Goal: Task Accomplishment & Management: Manage account settings

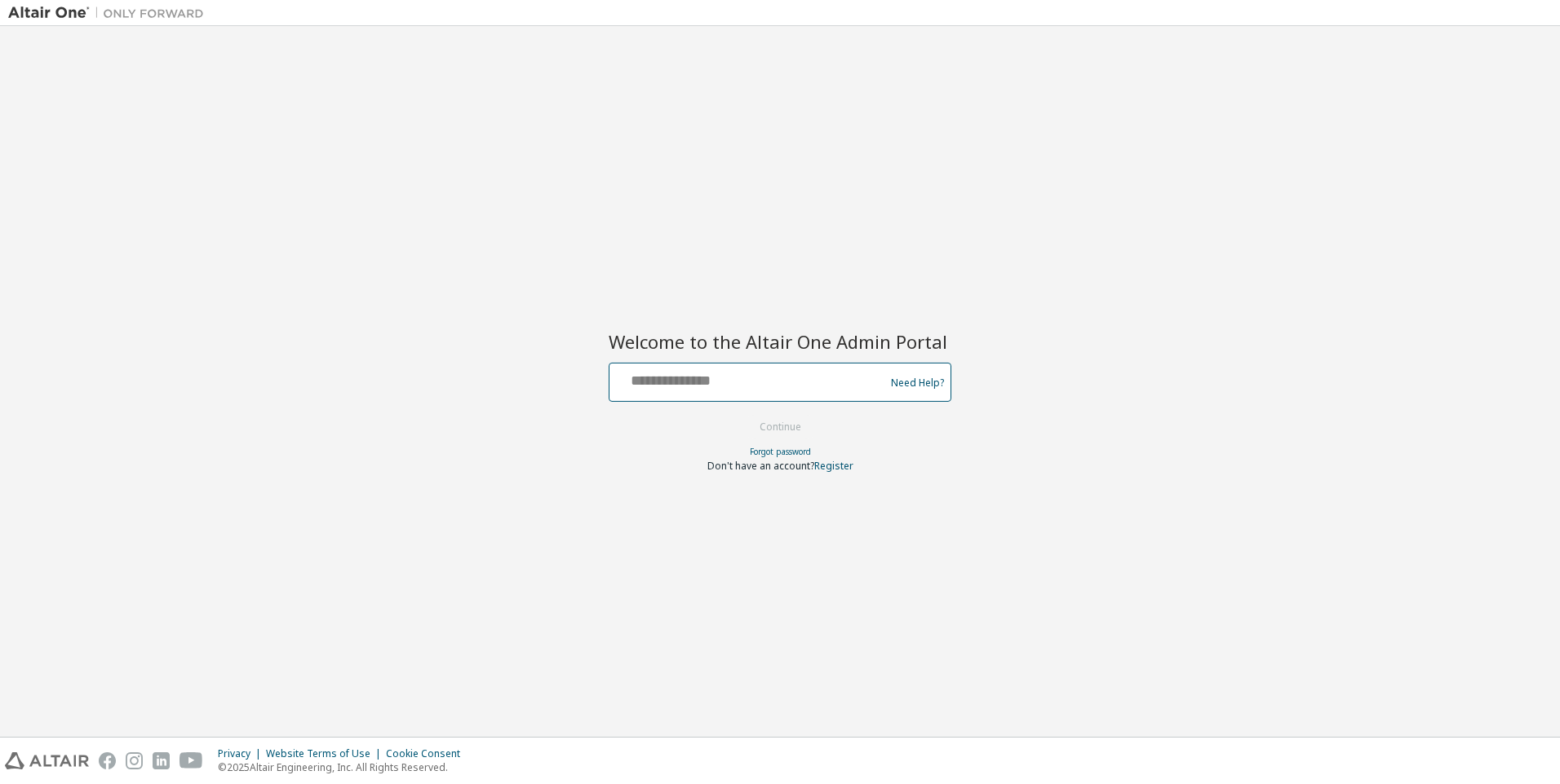
click at [822, 381] on input "text" at bounding box center [750, 379] width 267 height 24
type input "**********"
click at [743, 415] on button "Continue" at bounding box center [780, 427] width 76 height 25
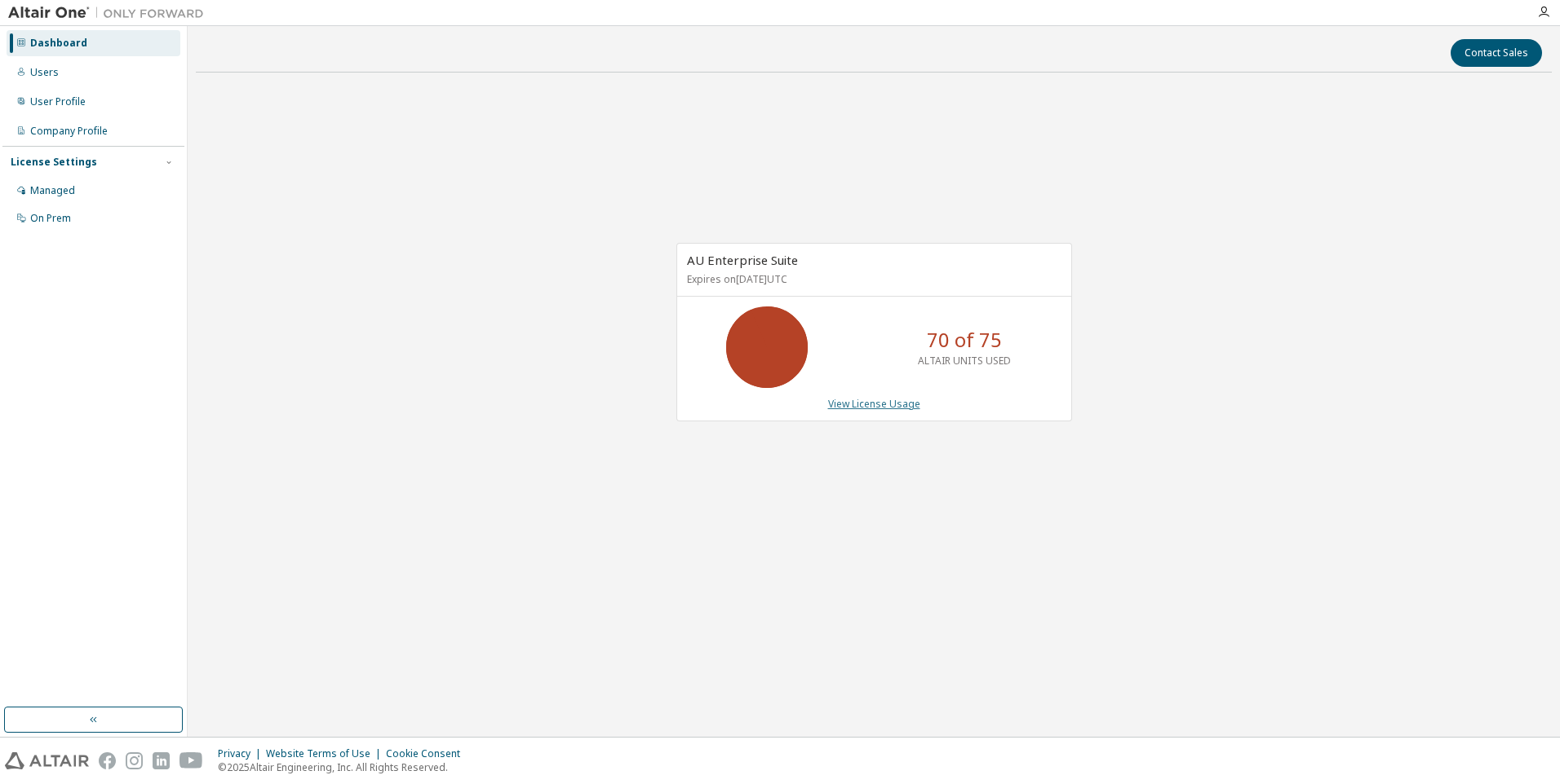
click at [879, 404] on link "View License Usage" at bounding box center [874, 404] width 92 height 14
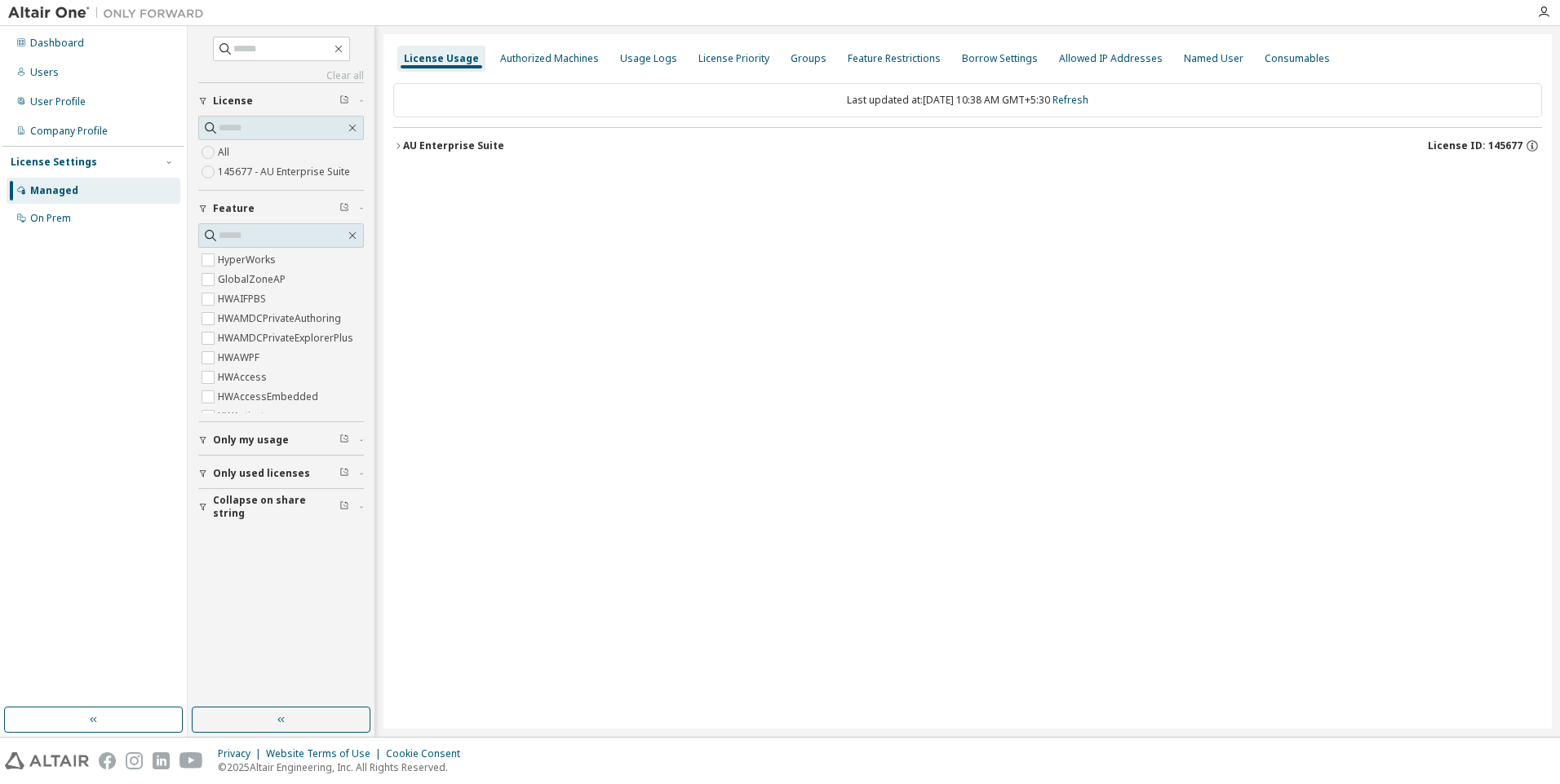
click at [408, 150] on div "AU Enterprise Suite" at bounding box center [453, 145] width 101 height 13
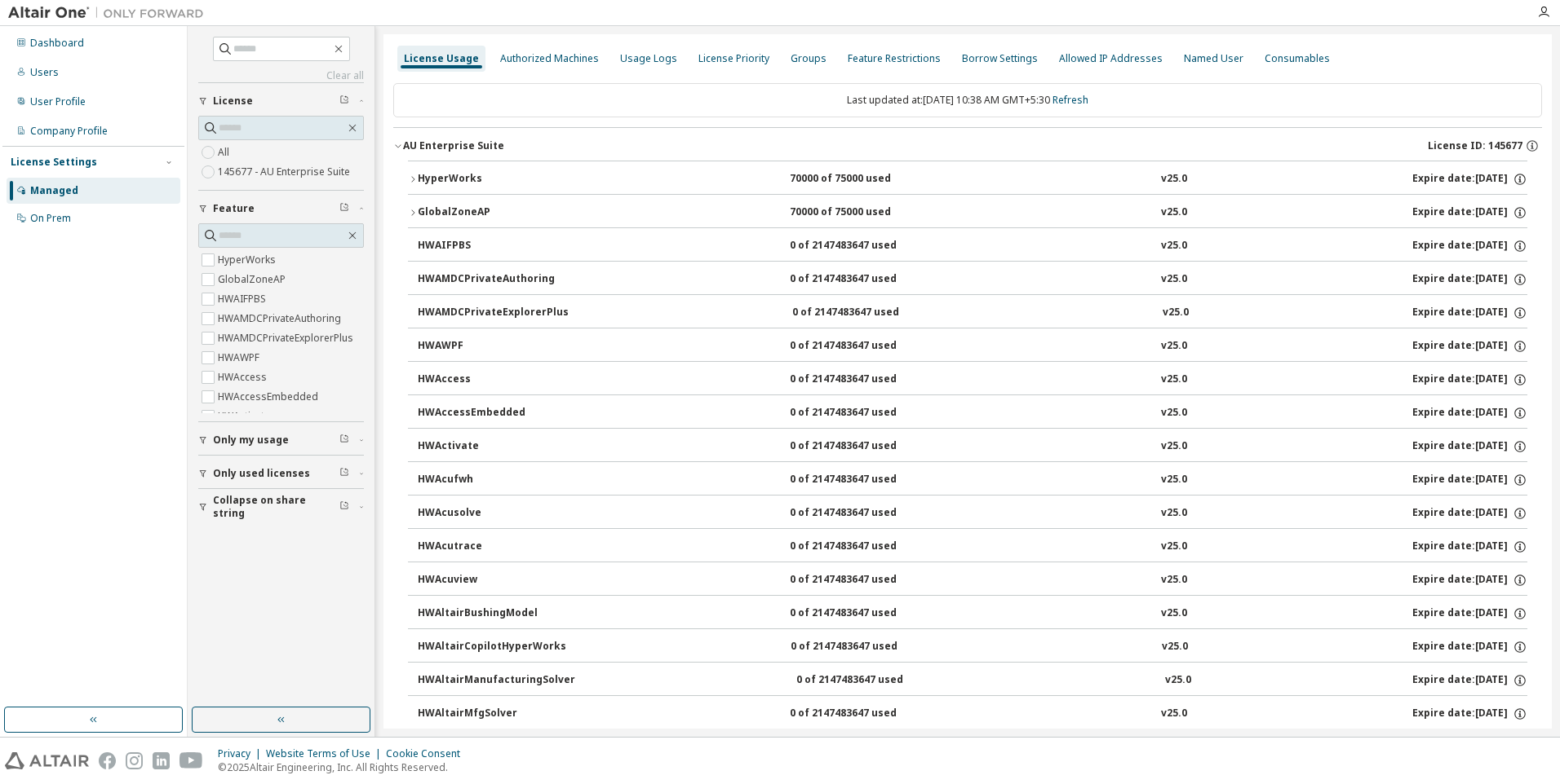
click at [411, 177] on icon "button" at bounding box center [413, 179] width 10 height 10
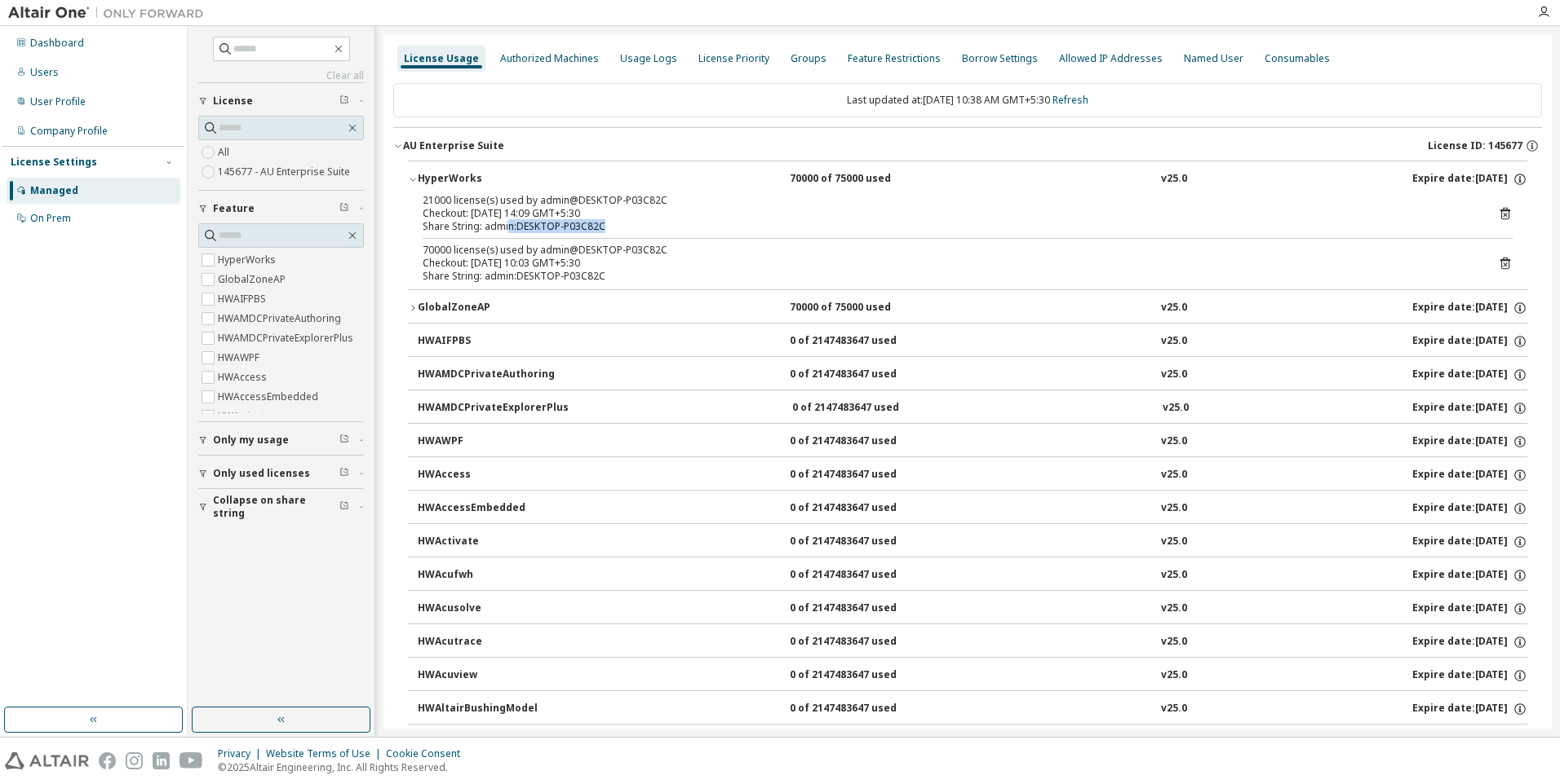
drag, startPoint x: 507, startPoint y: 222, endPoint x: 655, endPoint y: 227, distance: 148.1
click at [655, 227] on div "Share String: admin:DESKTOP-P03C82C" at bounding box center [948, 226] width 1051 height 13
click at [702, 64] on div "License Priority" at bounding box center [734, 58] width 71 height 13
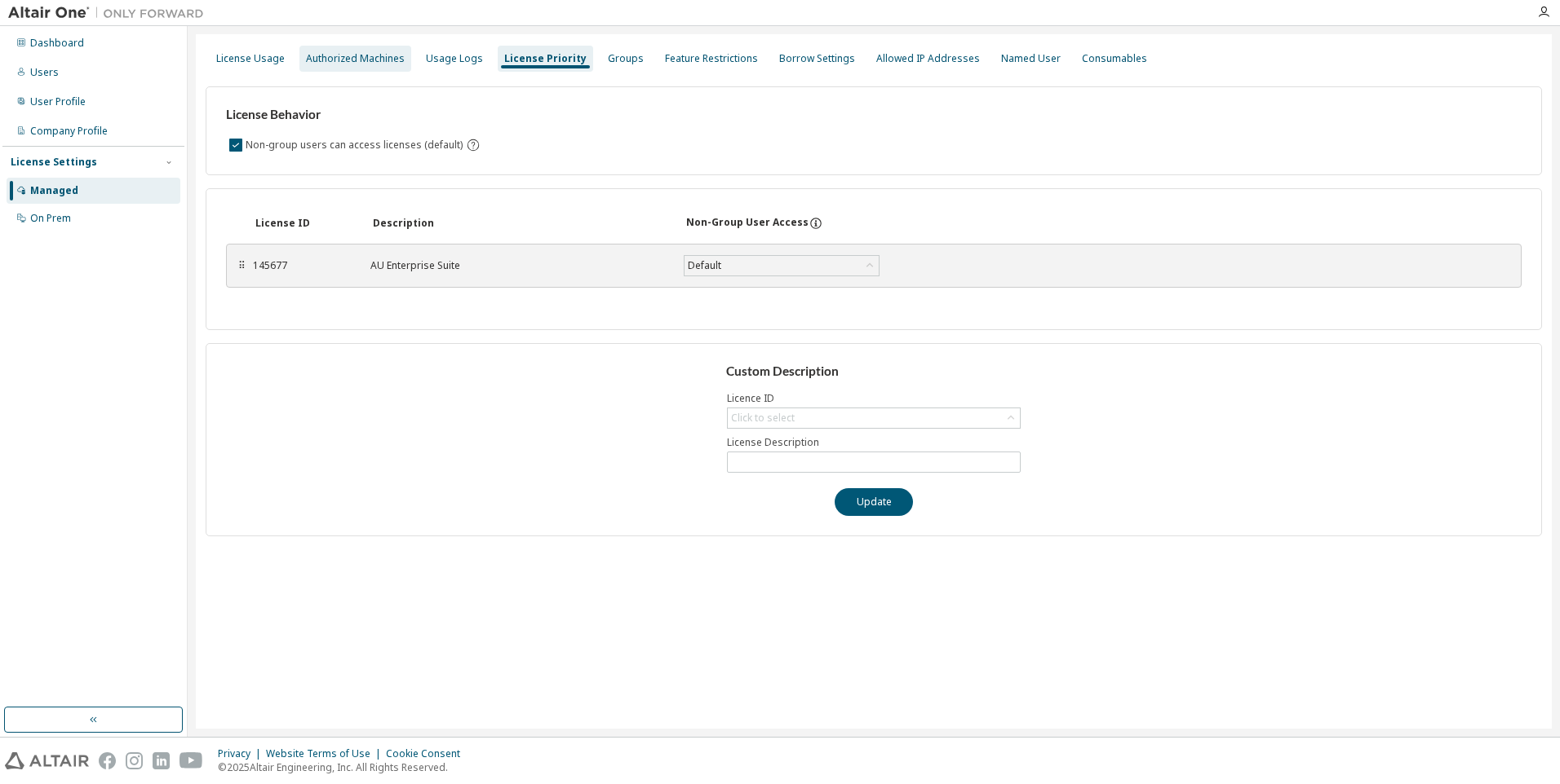
click at [357, 61] on div "Authorized Machines" at bounding box center [355, 58] width 99 height 13
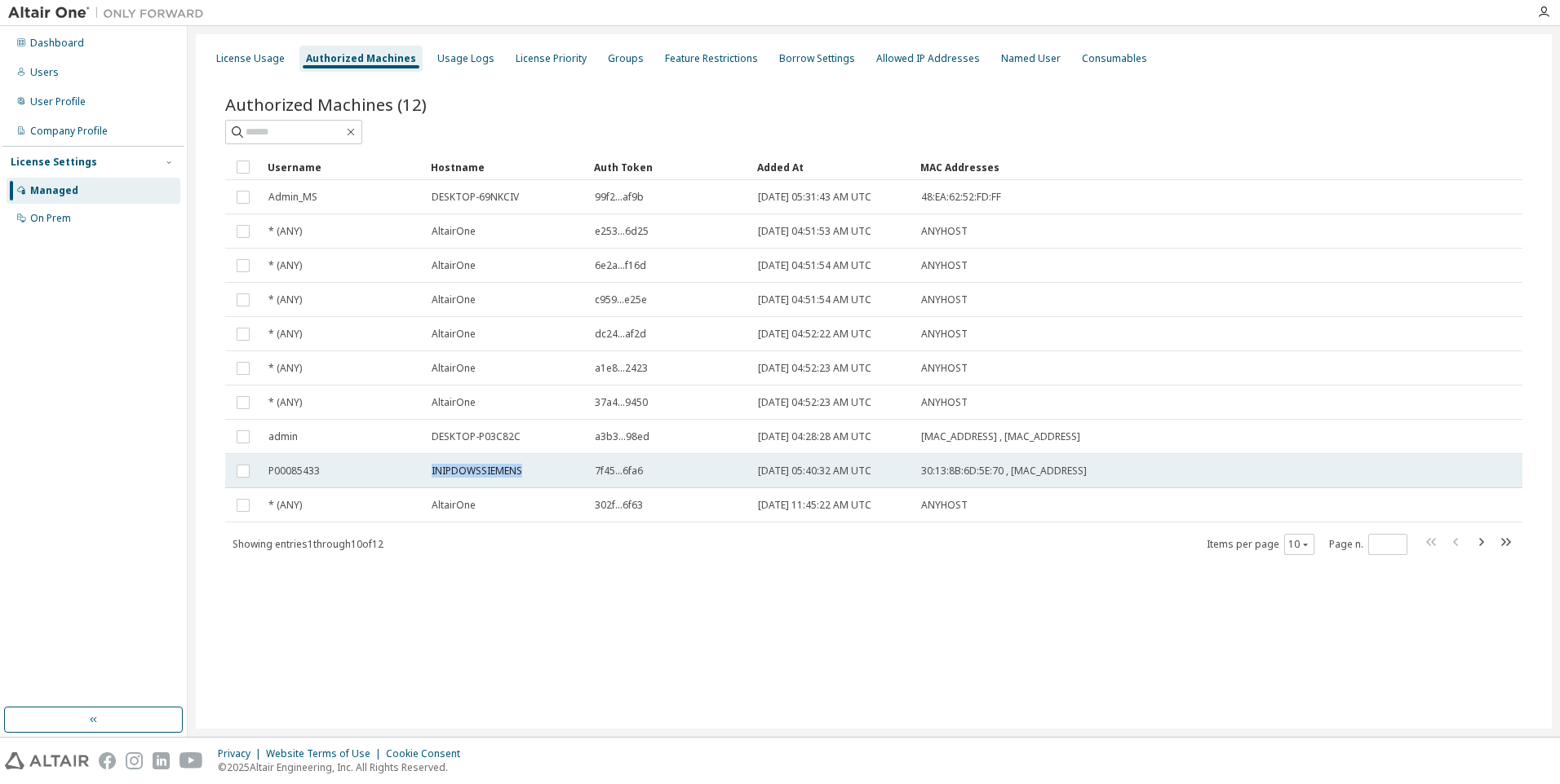
drag, startPoint x: 523, startPoint y: 472, endPoint x: 419, endPoint y: 468, distance: 104.1
click at [419, 468] on tr "P00085433 INIPDOWSSIEMENS 7f45...6fa6 [DATE] 05:40:32 AM UTC 30:13:8B:6D:5E:70 …" at bounding box center [873, 471] width 1297 height 34
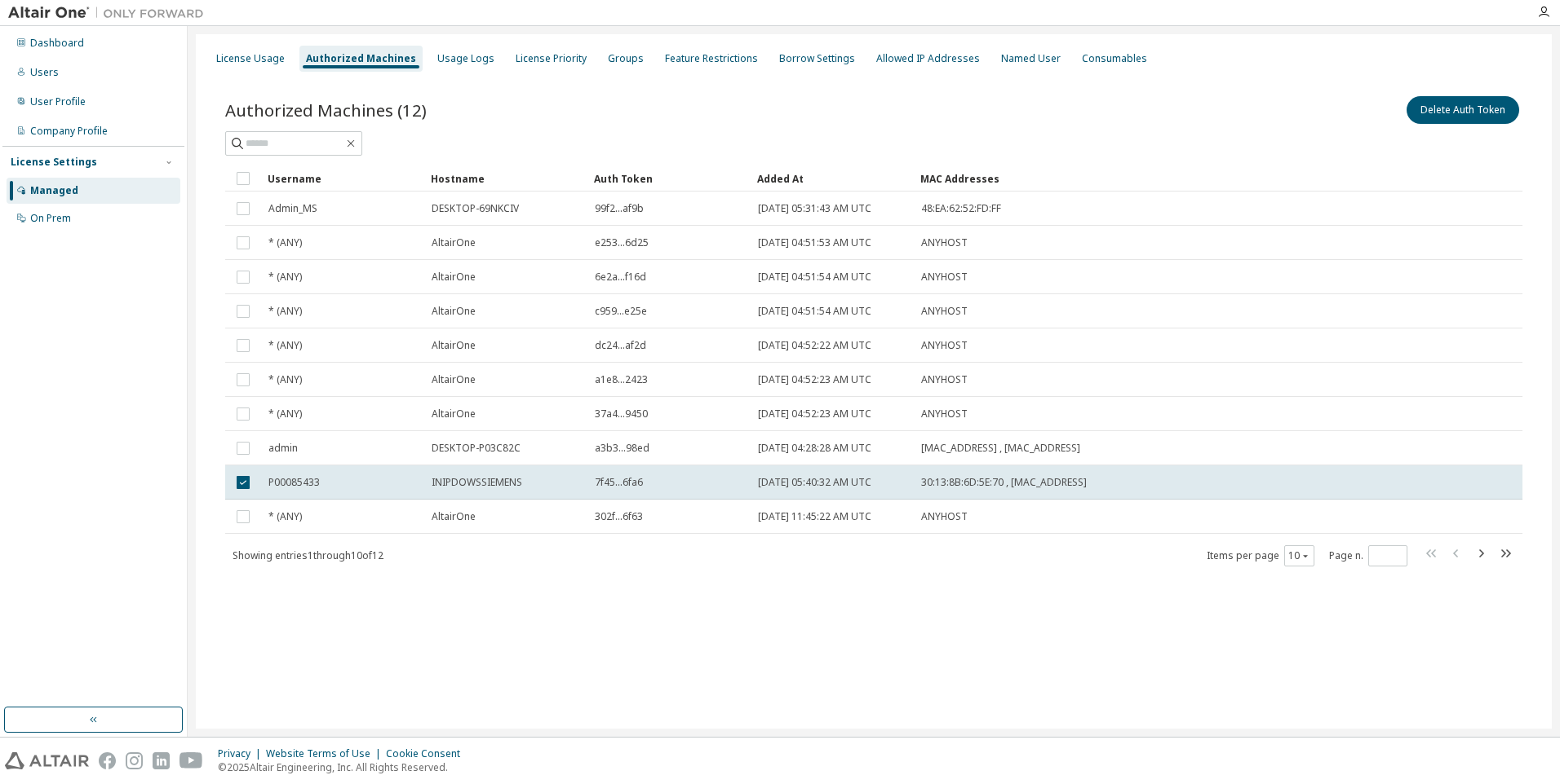
click at [590, 609] on div "Authorized Machines (12) Delete Auth Token Clear Load Save Save As Field Operat…" at bounding box center [873, 342] width 1336 height 536
click at [421, 663] on div "License Usage Authorized Machines Usage Logs License Priority Groups Feature Re…" at bounding box center [873, 381] width 1356 height 694
